Goal: Navigation & Orientation: Find specific page/section

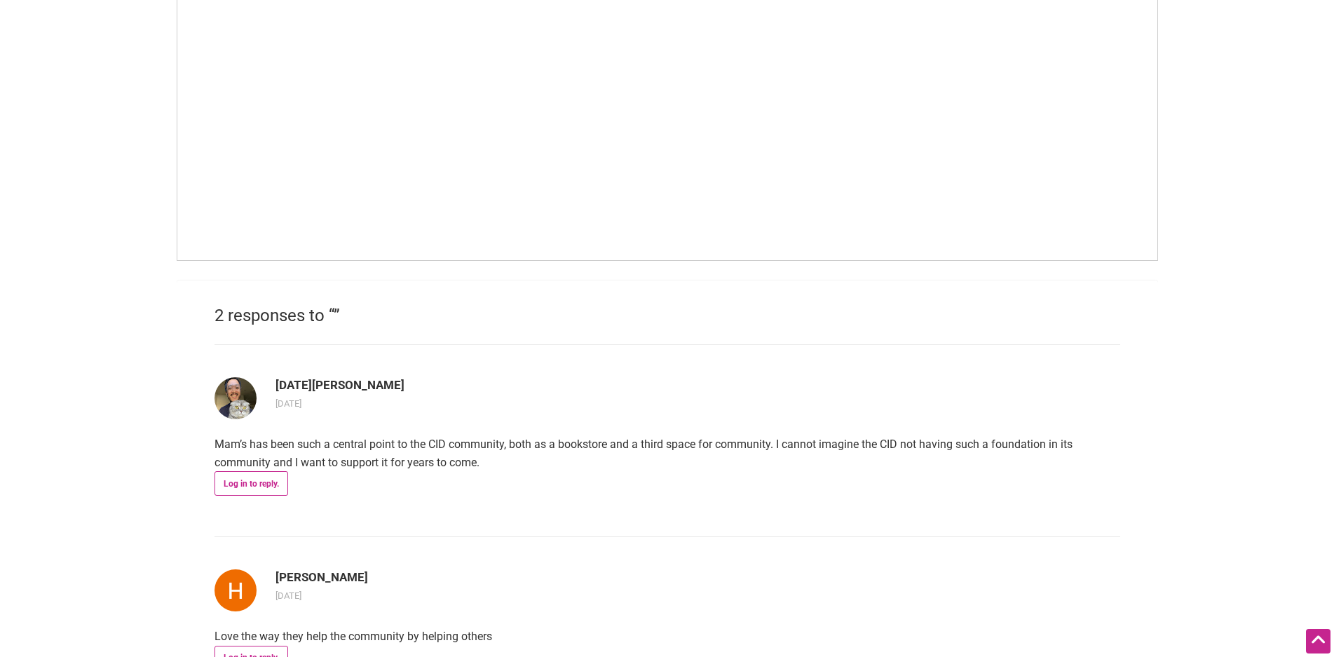
scroll to position [1192, 0]
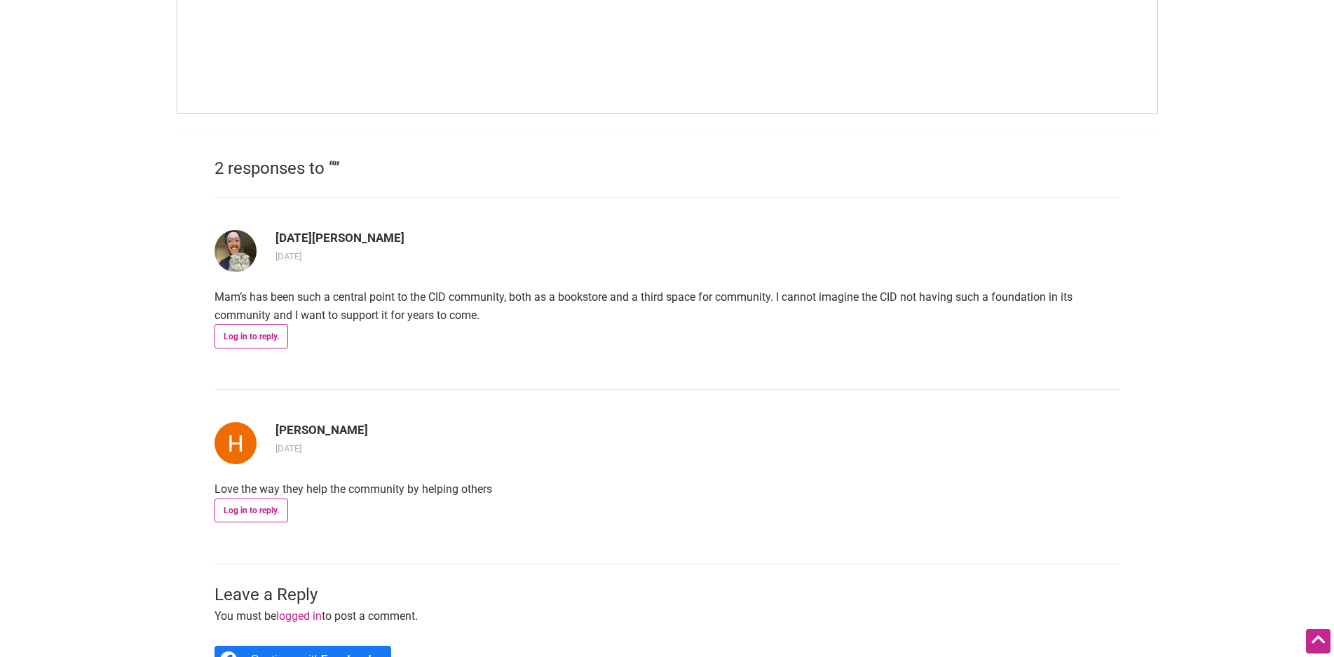
click at [228, 243] on img at bounding box center [236, 251] width 42 height 42
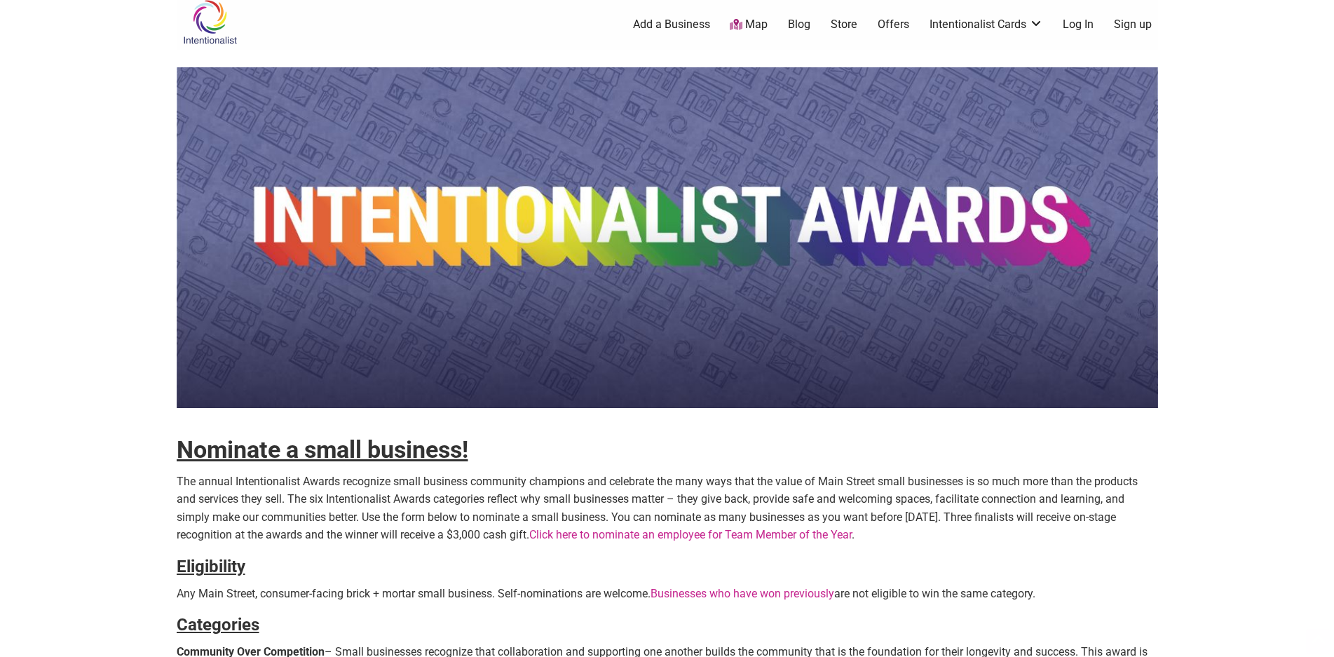
scroll to position [0, 0]
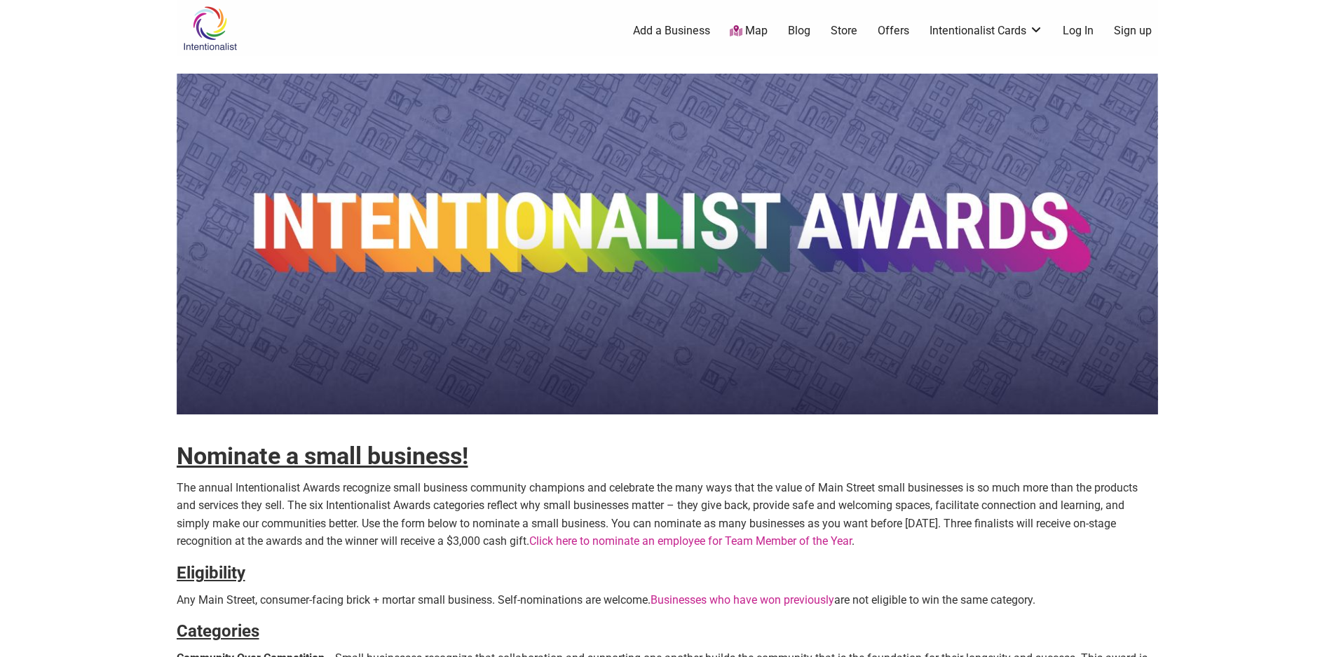
click at [762, 25] on link "Map" at bounding box center [749, 31] width 38 height 16
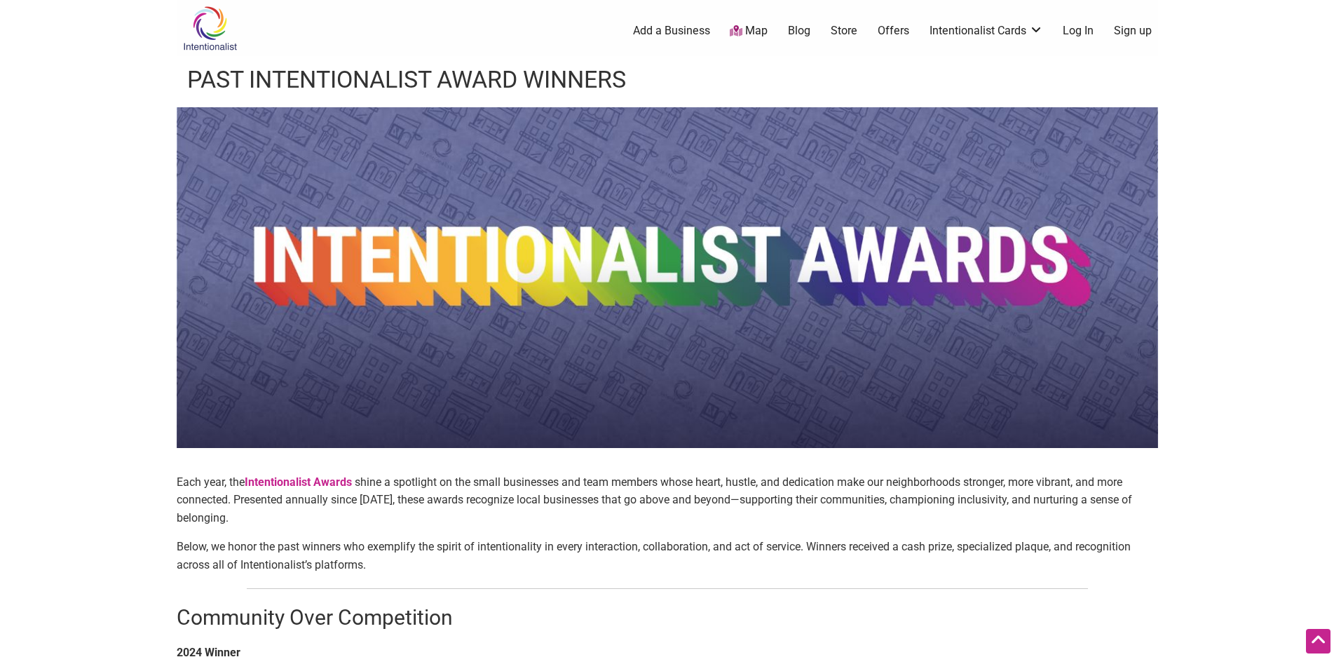
scroll to position [912, 0]
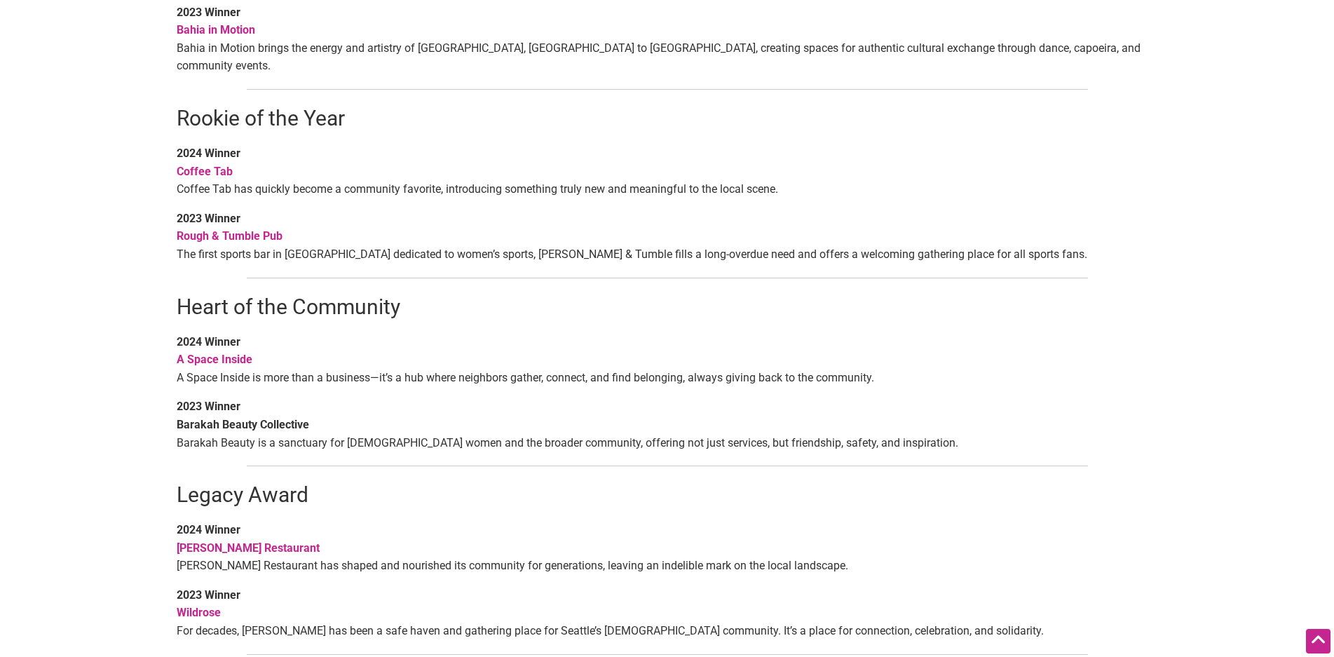
click at [213, 165] on strong "Coffee Tab" at bounding box center [205, 171] width 56 height 13
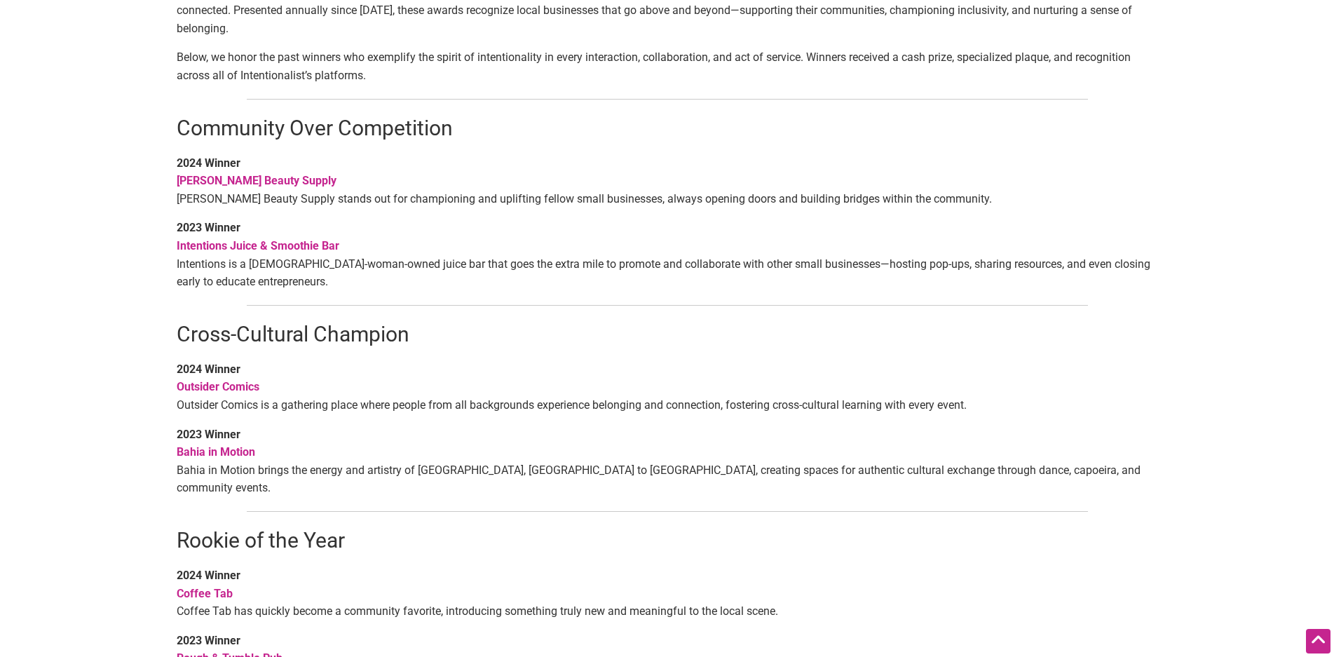
scroll to position [351, 0]
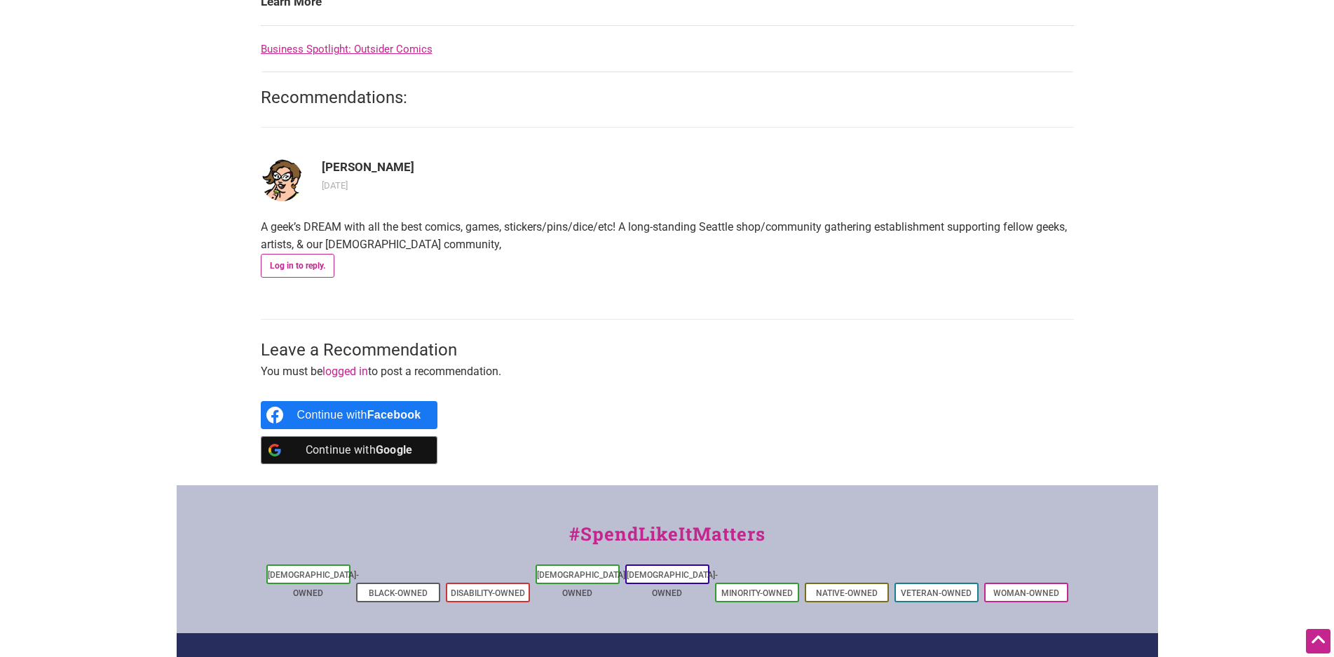
scroll to position [912, 0]
